Goal: Task Accomplishment & Management: Manage account settings

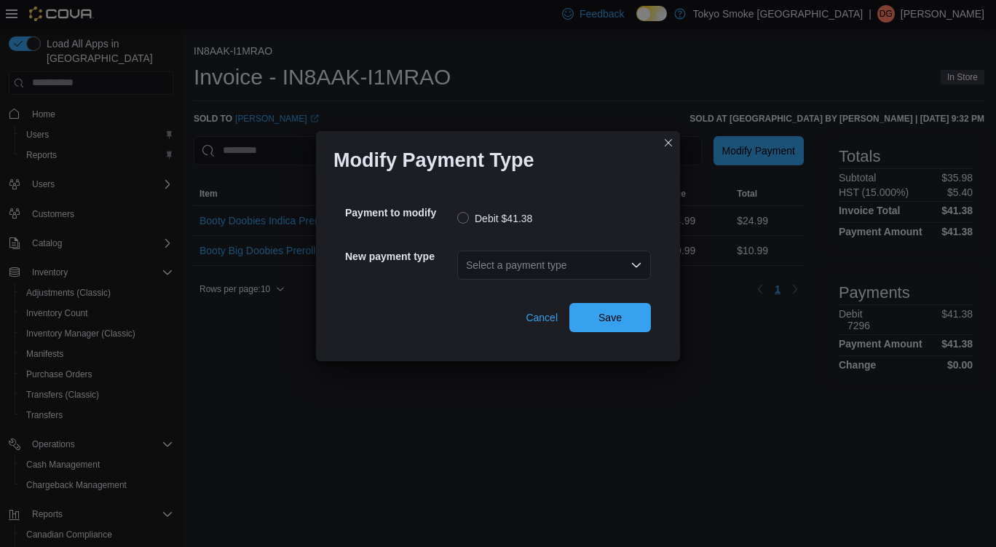
click at [561, 251] on div "Select a payment type" at bounding box center [554, 264] width 194 height 29
click at [596, 250] on div "Select a payment type" at bounding box center [554, 264] width 194 height 29
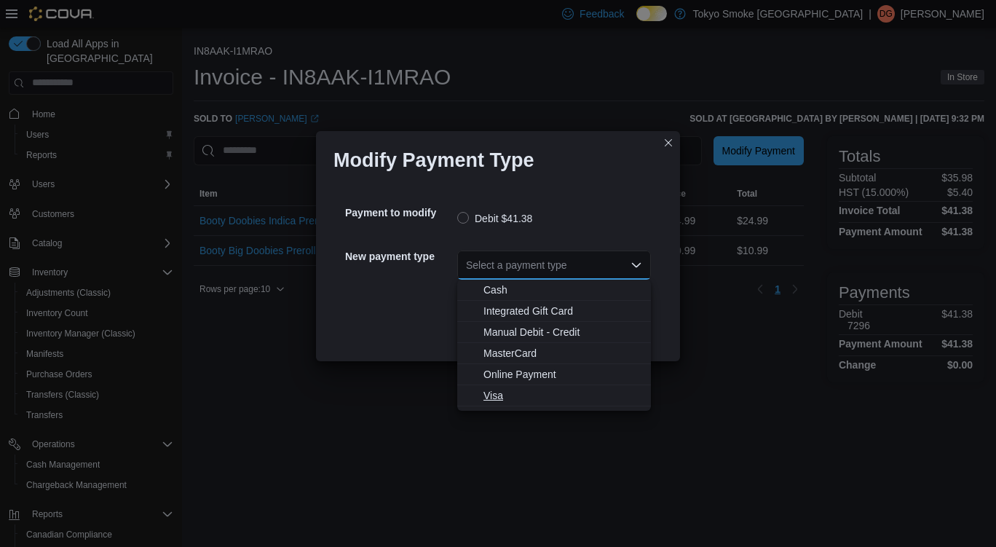
click at [509, 397] on span "Visa" at bounding box center [562, 395] width 159 height 15
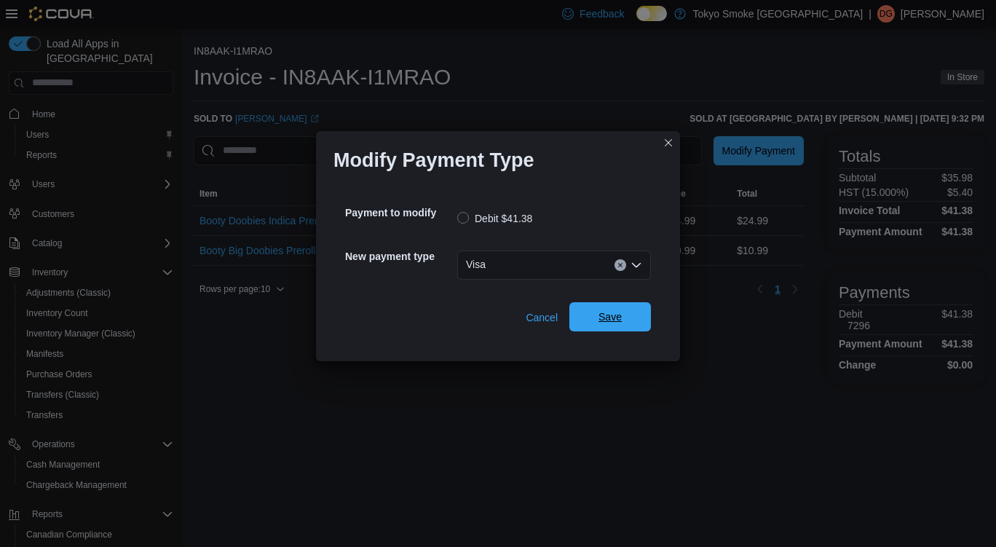
click at [629, 312] on span "Save" at bounding box center [610, 316] width 64 height 29
click at [523, 269] on div "Select a payment type" at bounding box center [554, 264] width 194 height 29
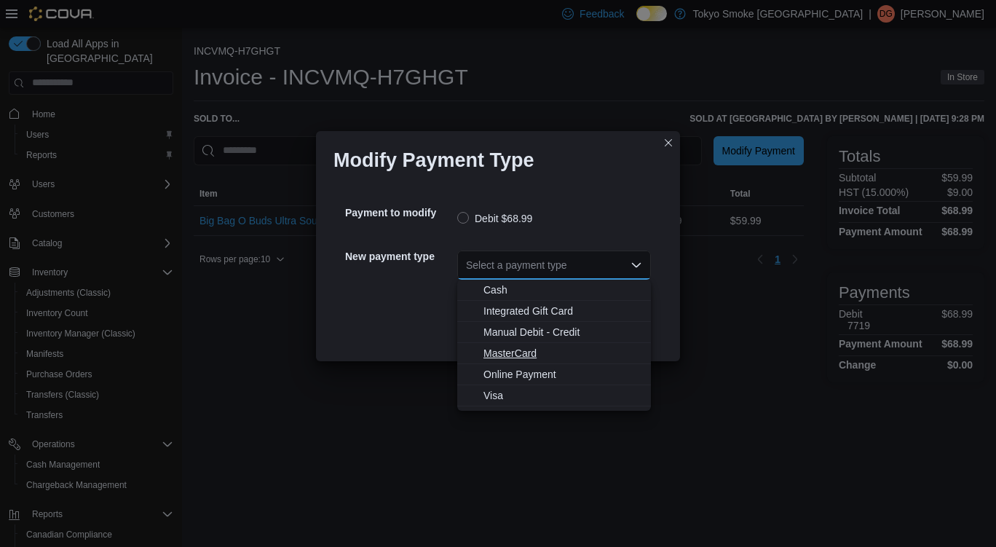
click at [534, 353] on span "MasterCard" at bounding box center [562, 353] width 159 height 15
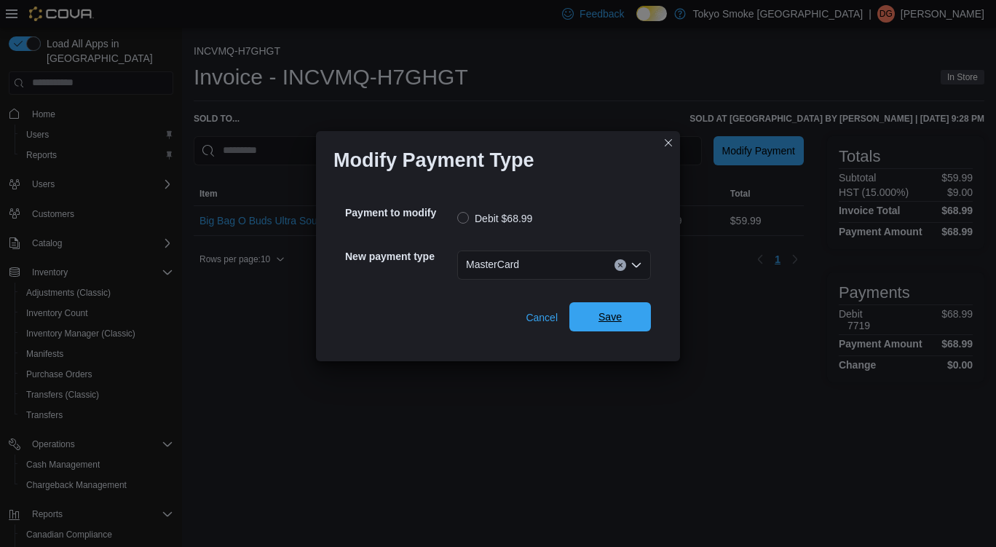
click at [615, 318] on span "Save" at bounding box center [609, 316] width 23 height 15
click at [502, 272] on div "Select a payment type" at bounding box center [554, 264] width 194 height 29
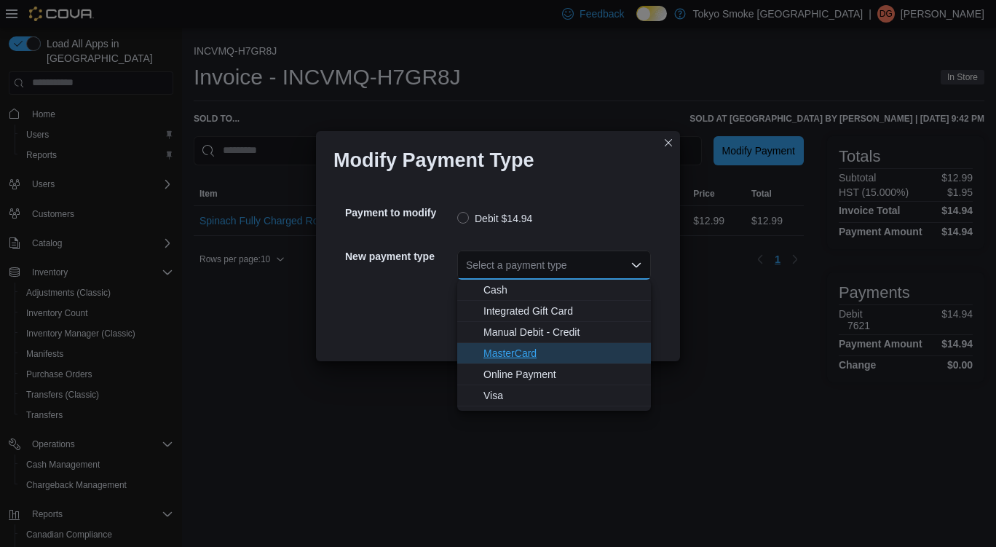
click at [546, 352] on span "MasterCard" at bounding box center [562, 353] width 159 height 15
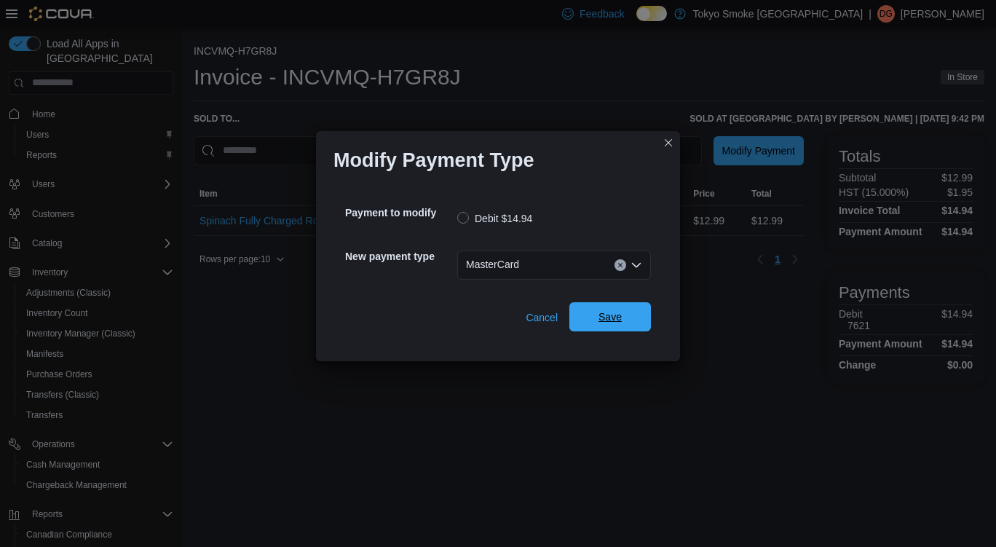
click at [600, 307] on span "Save" at bounding box center [610, 316] width 64 height 29
